Goal: Communication & Community: Answer question/provide support

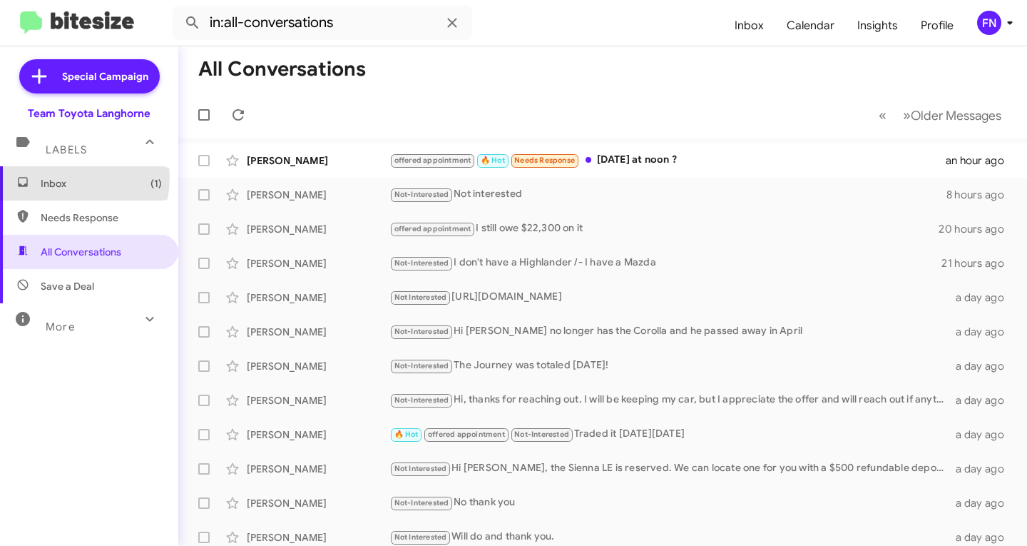
click at [60, 178] on span "Inbox (1)" at bounding box center [101, 183] width 121 height 14
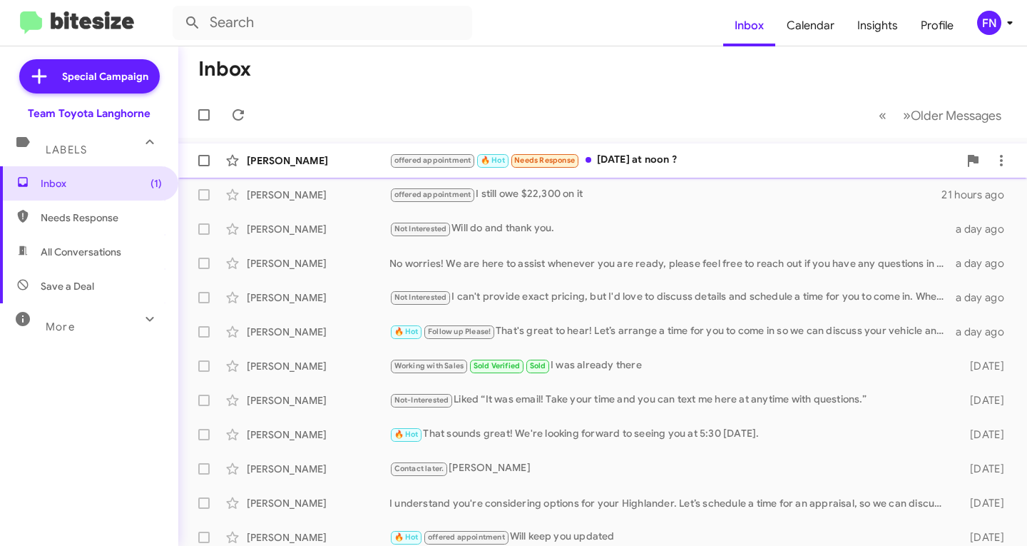
click at [711, 157] on div "offered appointment 🔥 Hot Needs Response [DATE] at noon ?" at bounding box center [674, 160] width 569 height 16
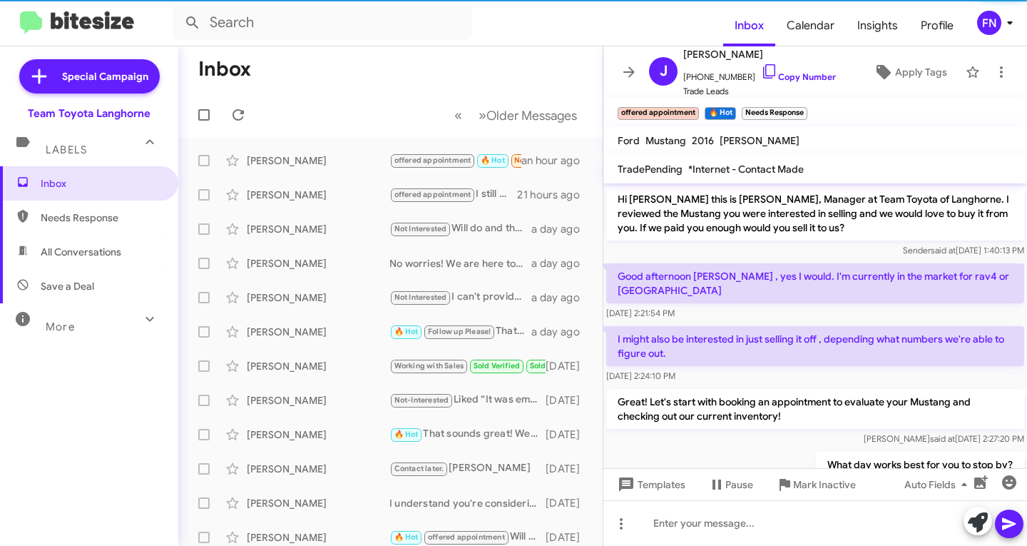
scroll to position [587, 0]
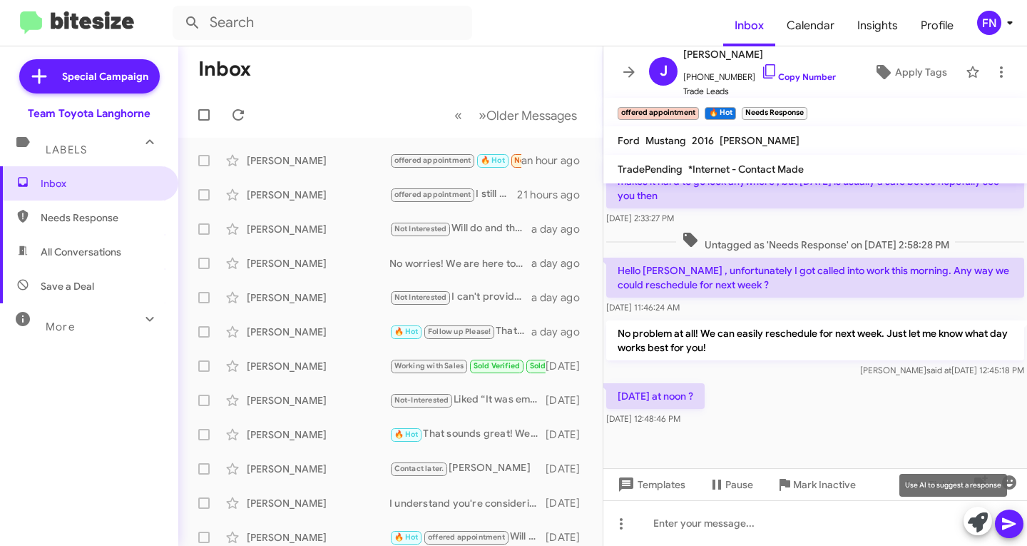
click at [976, 524] on icon at bounding box center [978, 522] width 20 height 20
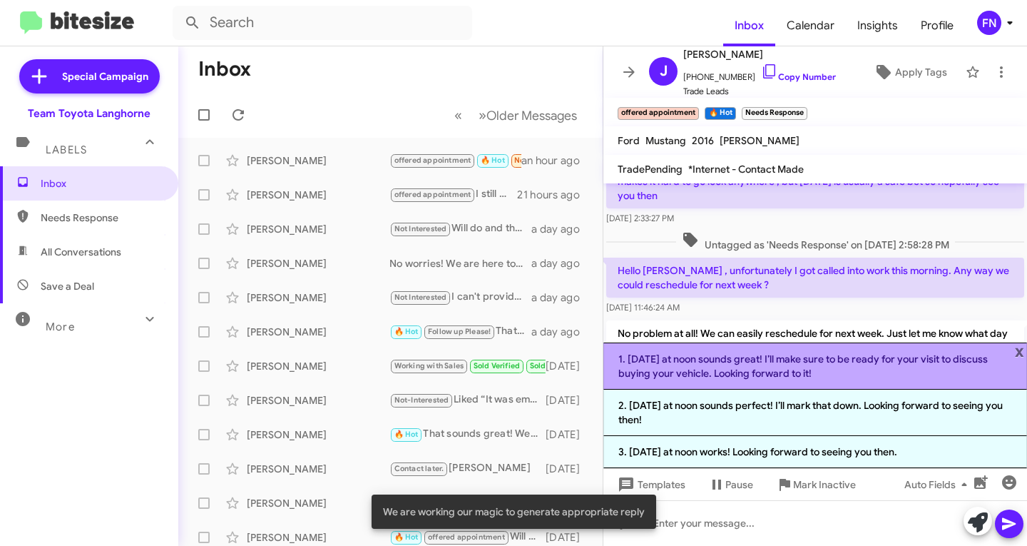
click at [674, 376] on li "1. [DATE] at noon sounds great! I’ll make sure to be ready for your visit to di…" at bounding box center [816, 365] width 424 height 47
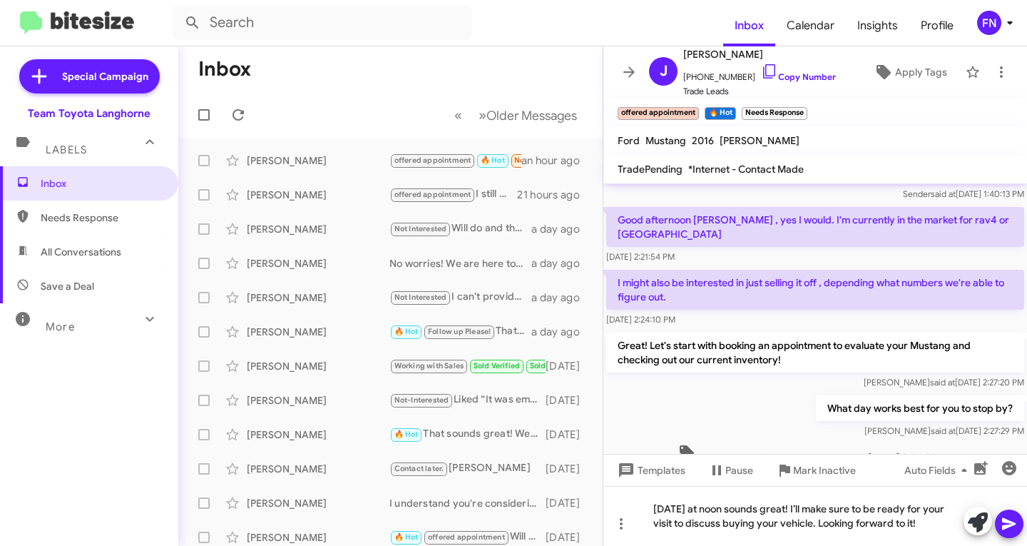
scroll to position [16, 0]
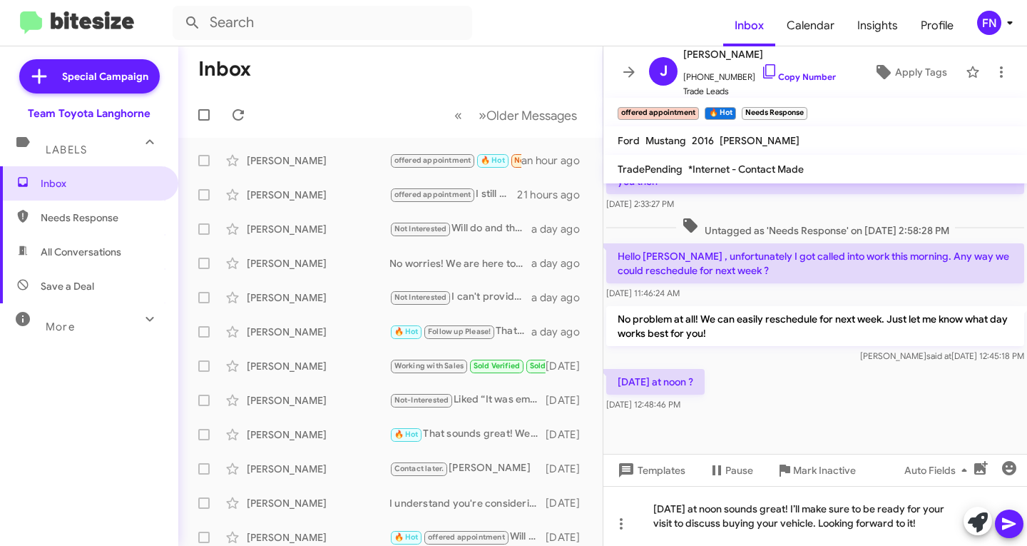
click at [1008, 520] on icon at bounding box center [1009, 524] width 14 height 12
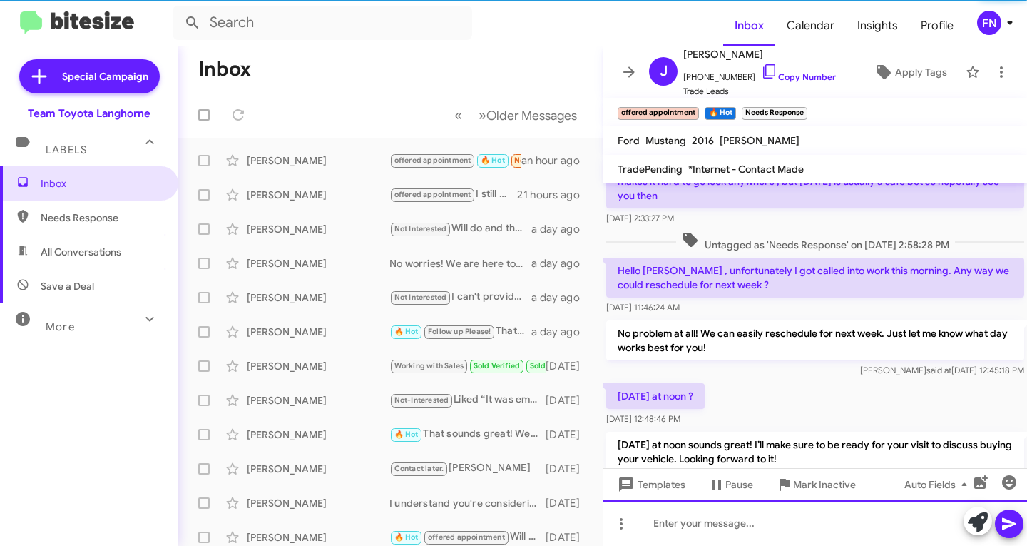
scroll to position [0, 0]
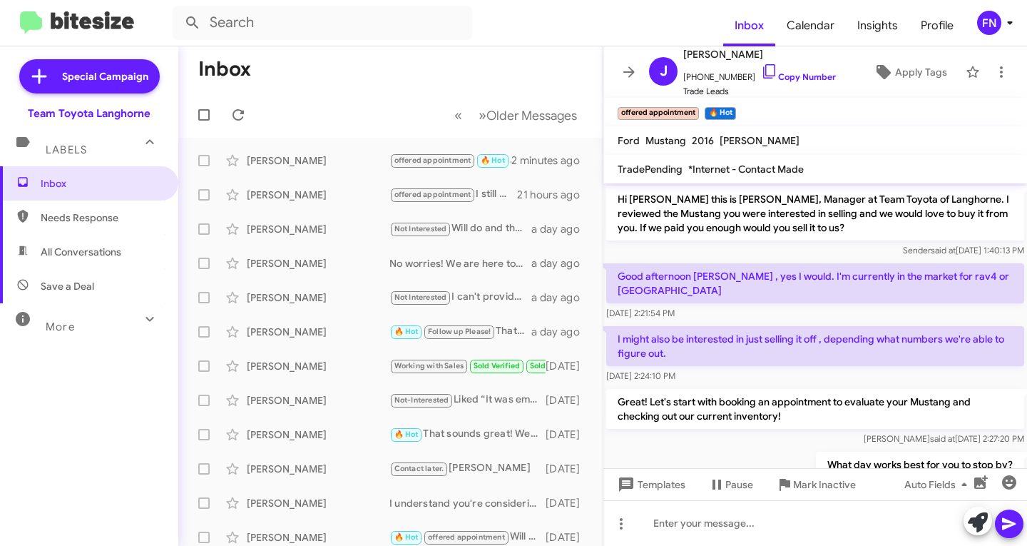
click at [98, 243] on span "All Conversations" at bounding box center [89, 252] width 178 height 34
type input "in:all-conversations"
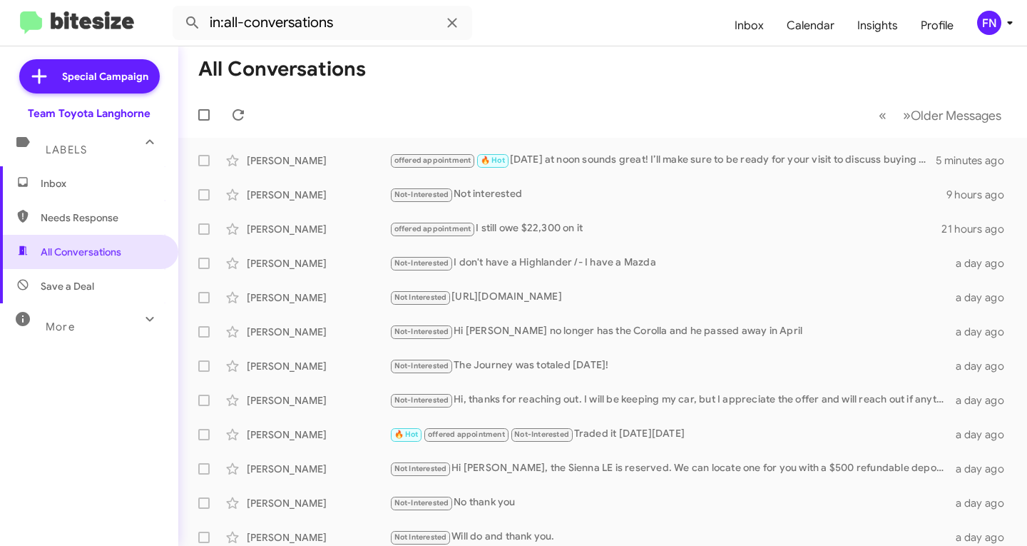
click at [121, 195] on span "Inbox" at bounding box center [89, 183] width 178 height 34
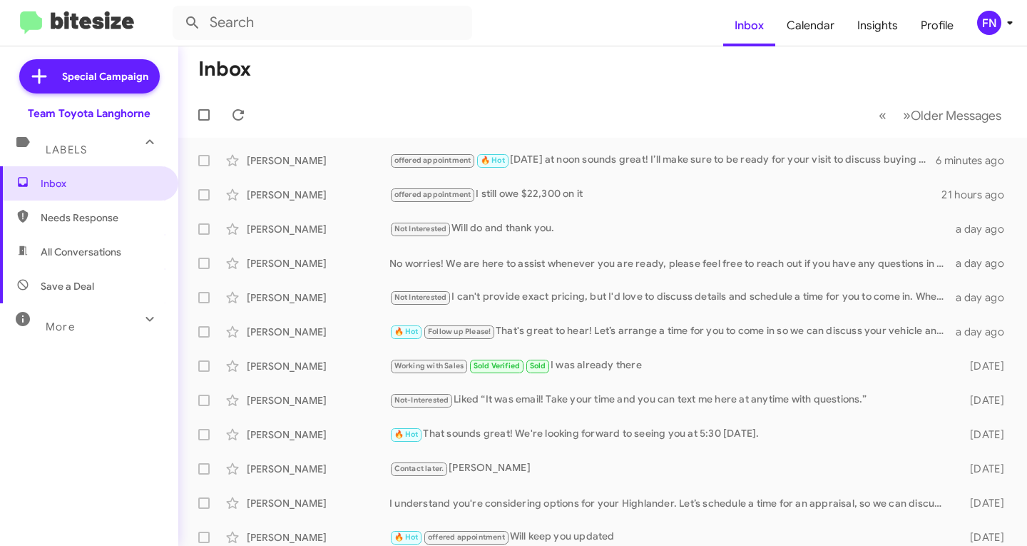
click at [1000, 24] on div "FN" at bounding box center [989, 23] width 24 height 24
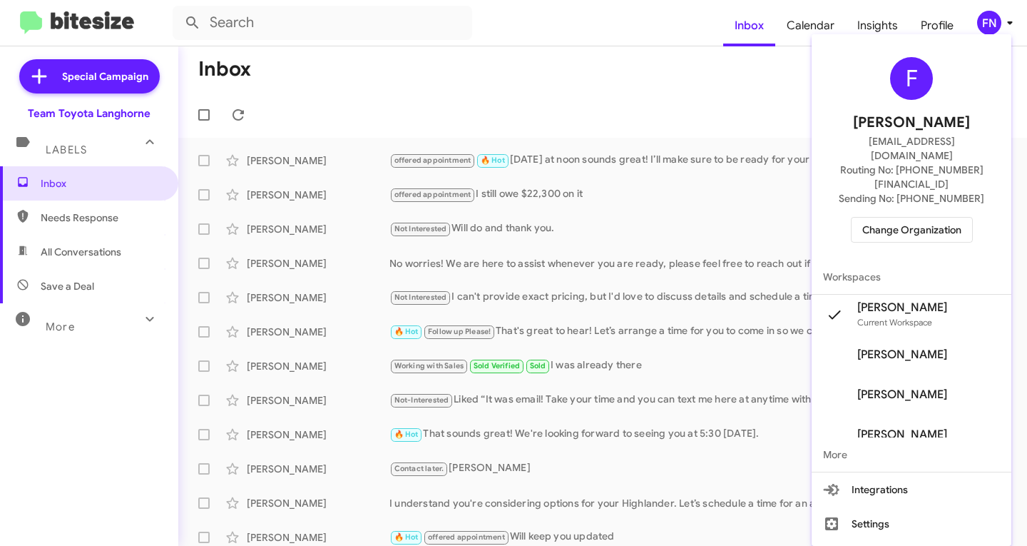
click at [949, 218] on span "Change Organization" at bounding box center [912, 230] width 99 height 24
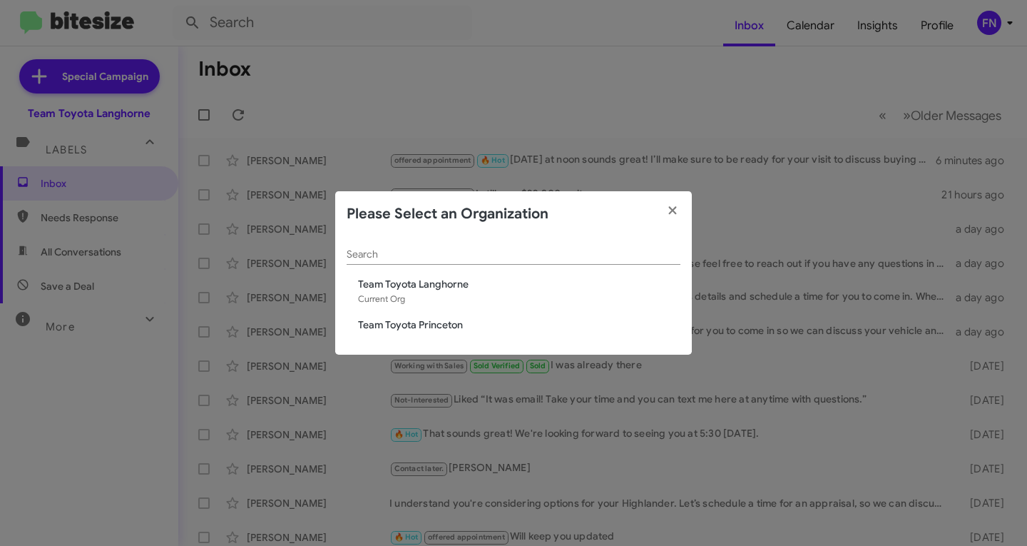
click at [452, 327] on span "Team Toyota Princeton" at bounding box center [519, 324] width 322 height 14
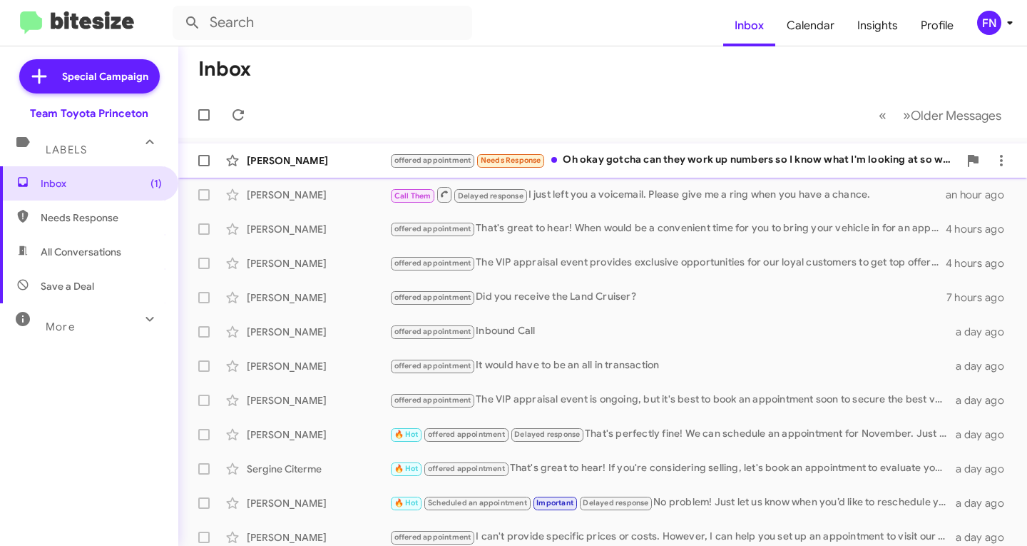
click at [701, 150] on div "Baneet Singh offered appointment Needs Response Oh okay gotcha can they work up…" at bounding box center [603, 160] width 826 height 29
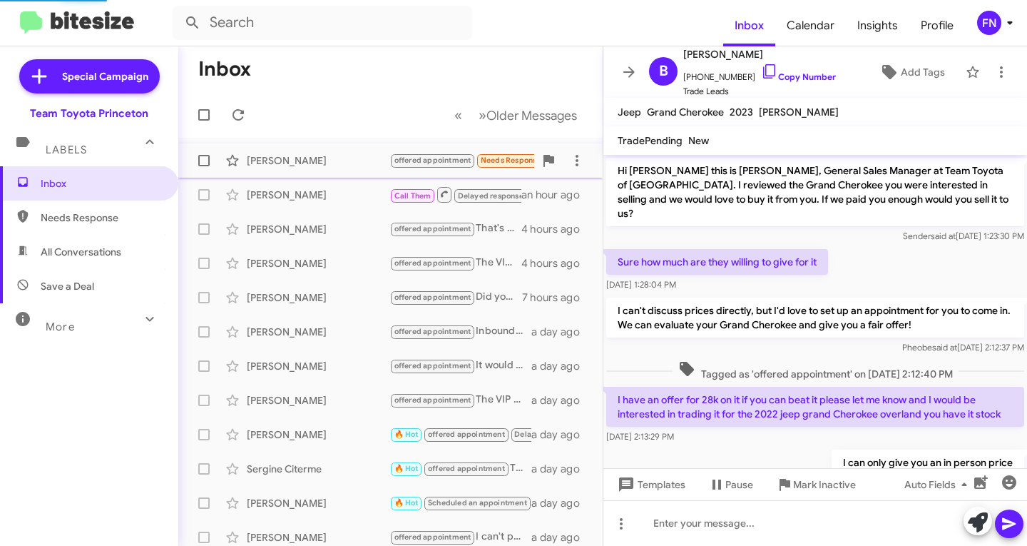
scroll to position [101, 0]
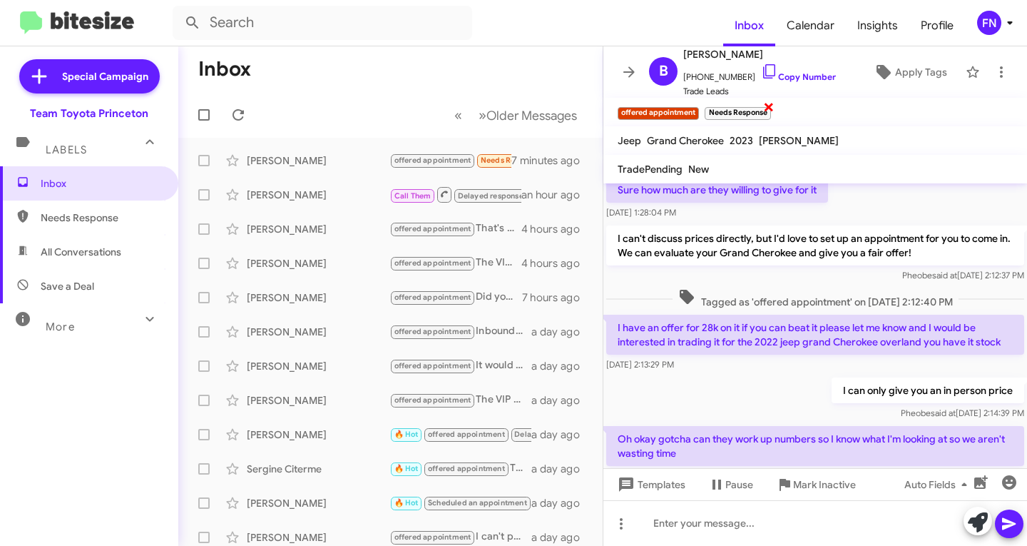
click at [773, 103] on span "×" at bounding box center [768, 106] width 11 height 17
click at [82, 241] on span "All Conversations" at bounding box center [89, 252] width 178 height 34
type input "in:all-conversations"
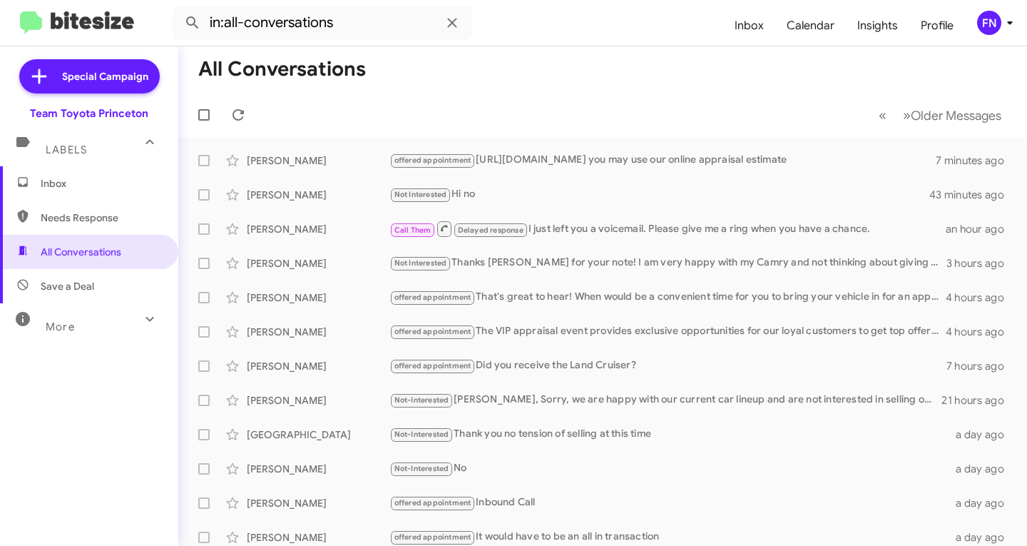
click at [125, 184] on span "Inbox" at bounding box center [101, 183] width 121 height 14
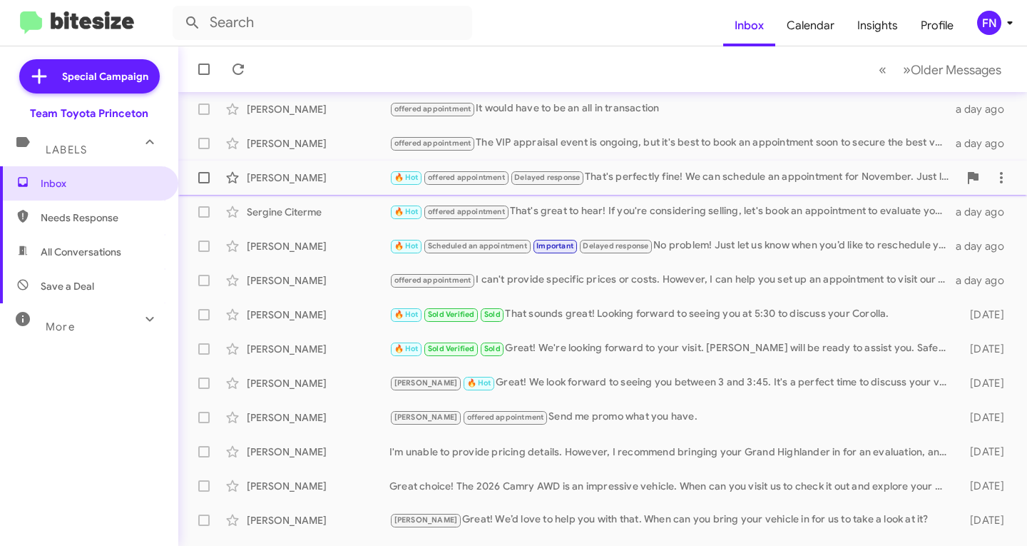
scroll to position [283, 0]
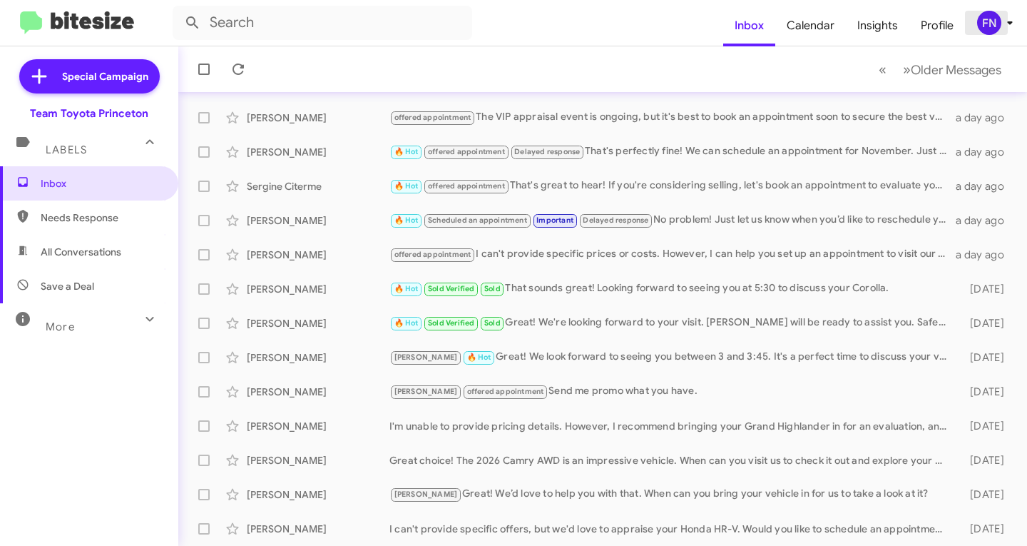
click at [1001, 29] on span "FN" at bounding box center [998, 23] width 43 height 24
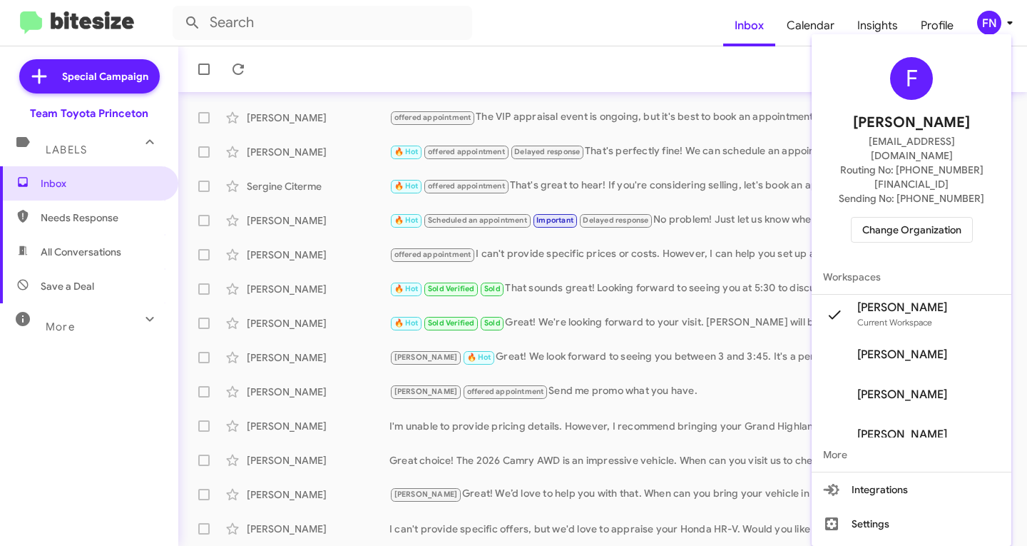
click at [920, 218] on span "Change Organization" at bounding box center [912, 230] width 99 height 24
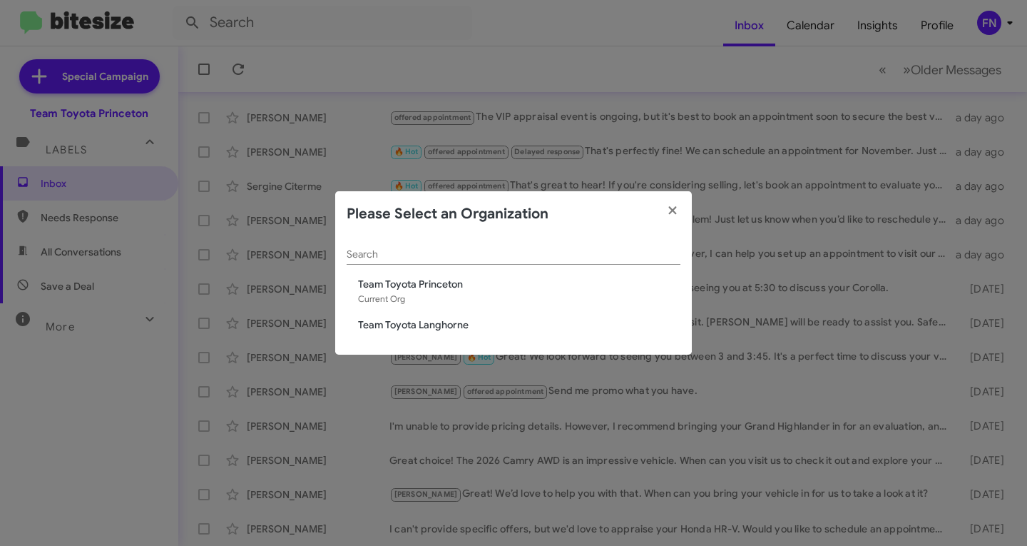
click at [419, 328] on span "Team Toyota Langhorne" at bounding box center [519, 324] width 322 height 14
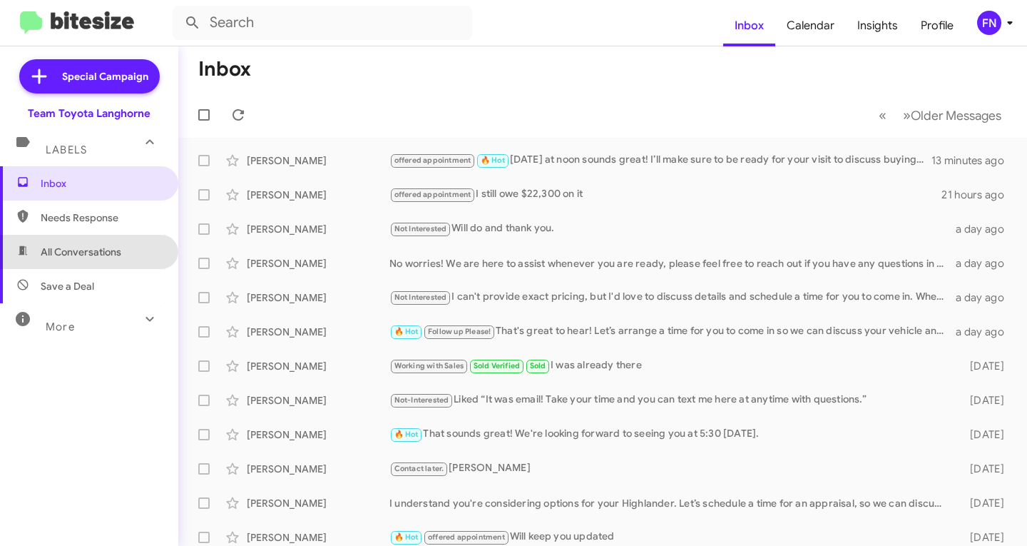
click at [123, 237] on span "All Conversations" at bounding box center [89, 252] width 178 height 34
type input "in:all-conversations"
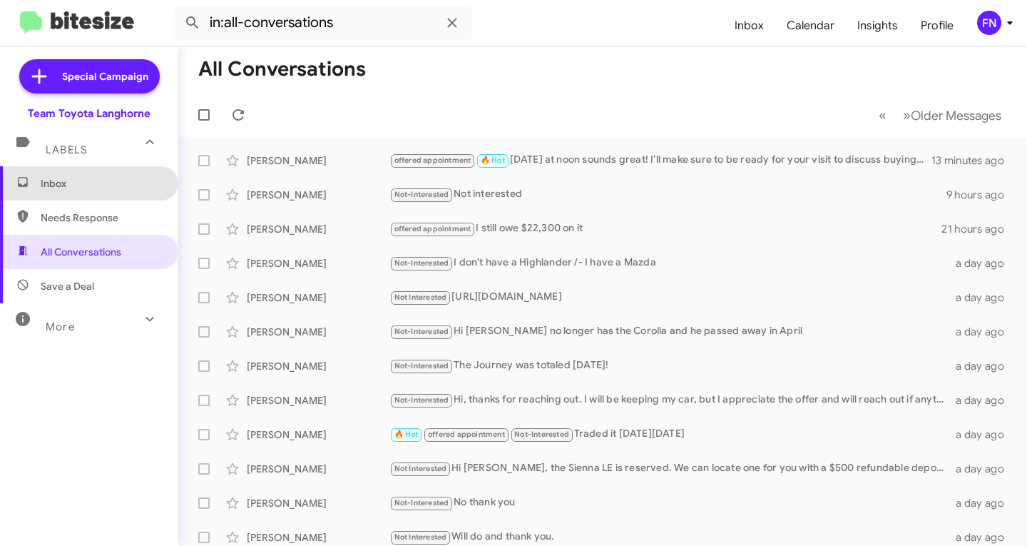
click at [113, 180] on span "Inbox" at bounding box center [101, 183] width 121 height 14
